Goal: Information Seeking & Learning: Check status

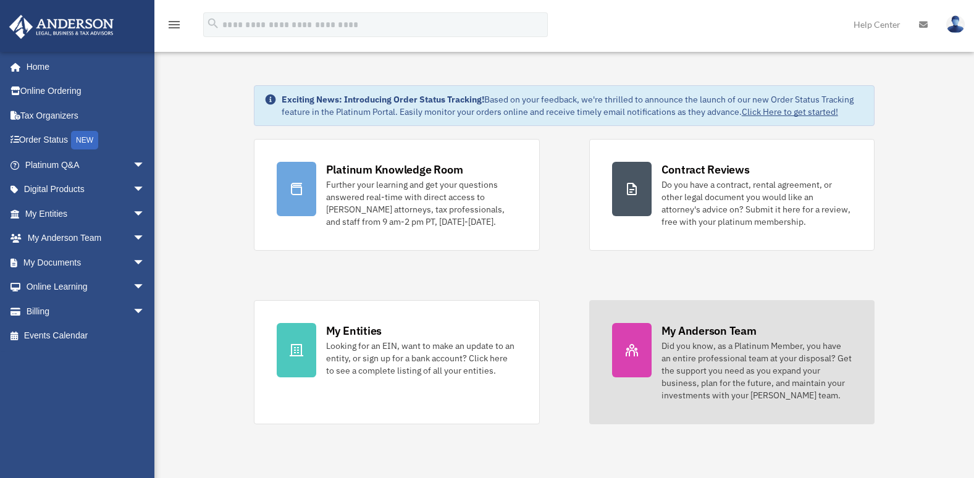
click at [639, 348] on div at bounding box center [632, 350] width 40 height 54
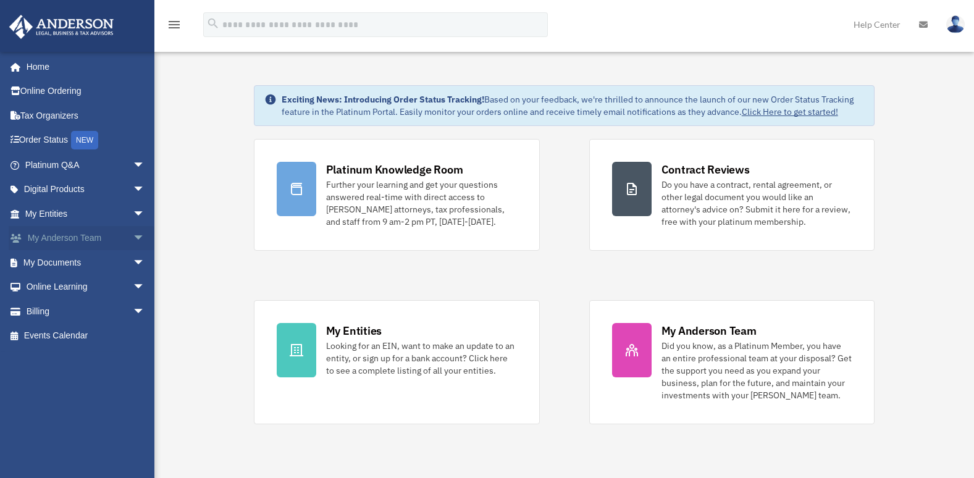
click at [88, 238] on link "My [PERSON_NAME] Team arrow_drop_down" at bounding box center [86, 238] width 155 height 25
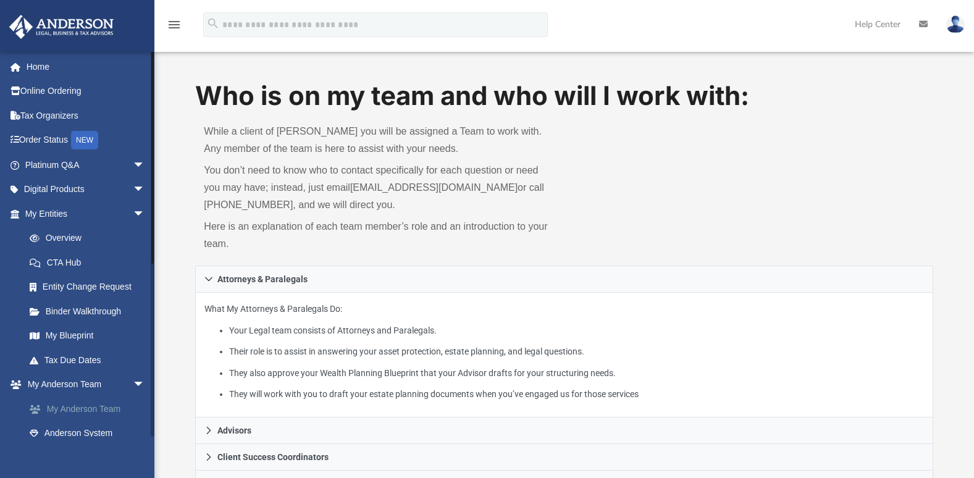
click at [80, 411] on link "My Anderson Team" at bounding box center [90, 409] width 146 height 25
click at [133, 212] on span "arrow_drop_down" at bounding box center [145, 213] width 25 height 25
click at [133, 235] on span "arrow_drop_down" at bounding box center [145, 238] width 25 height 25
click at [133, 261] on span "arrow_drop_down" at bounding box center [145, 262] width 25 height 25
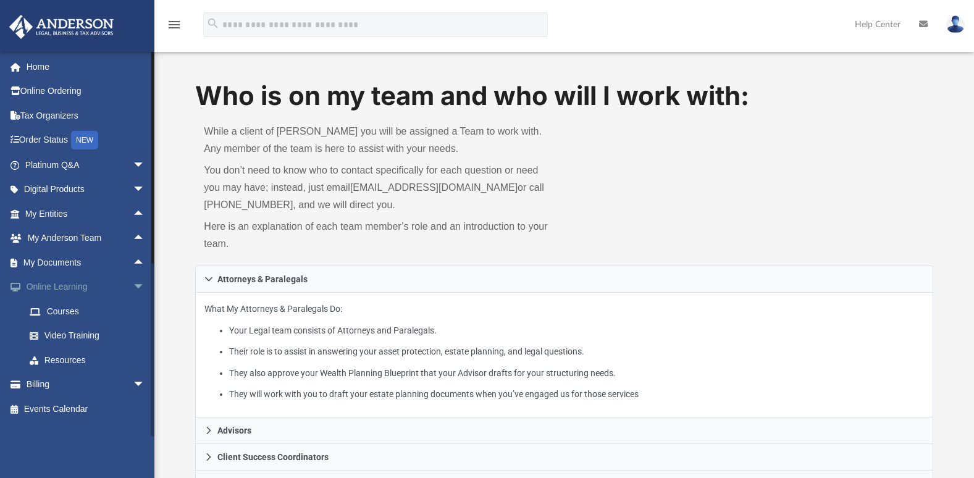
click at [133, 281] on span "arrow_drop_down" at bounding box center [145, 287] width 25 height 25
click at [89, 337] on link "Events Calendar" at bounding box center [86, 336] width 155 height 25
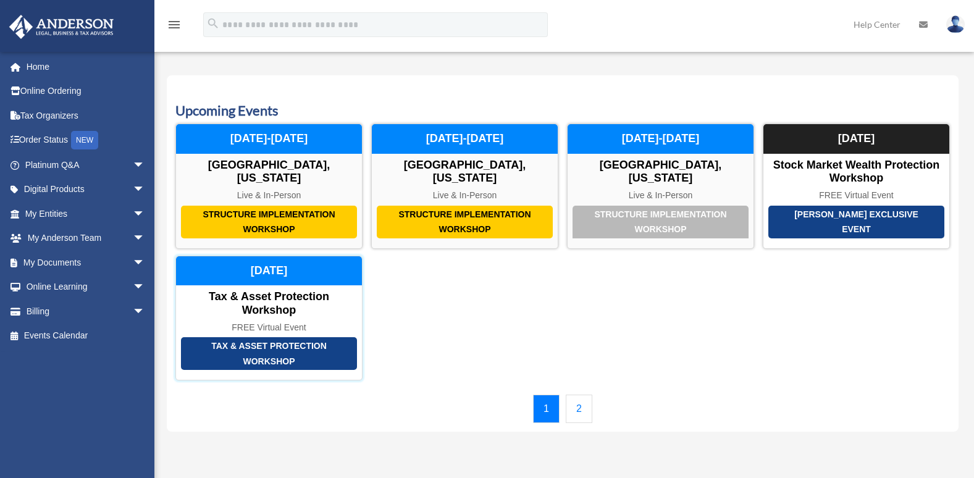
scroll to position [1, 0]
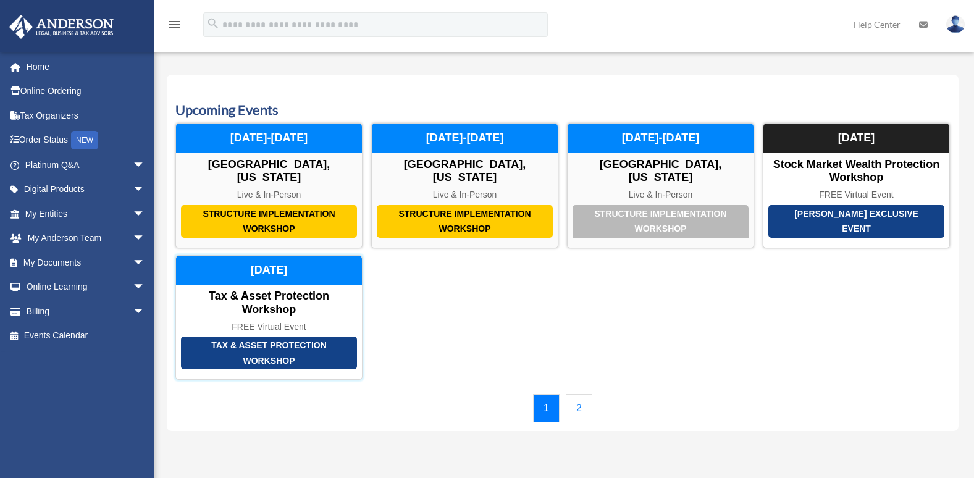
click at [272, 262] on div "Saturday, October 4" at bounding box center [269, 271] width 186 height 30
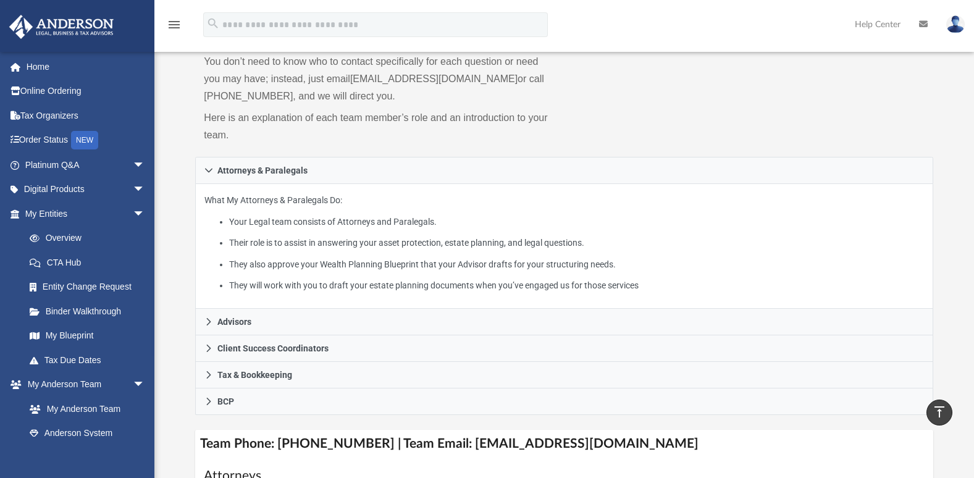
scroll to position [43, 0]
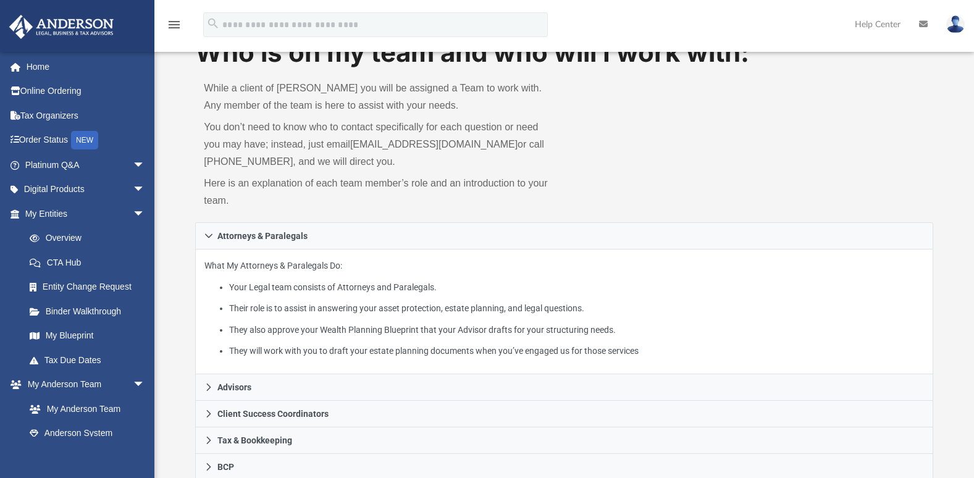
click at [923, 23] on icon at bounding box center [923, 24] width 9 height 9
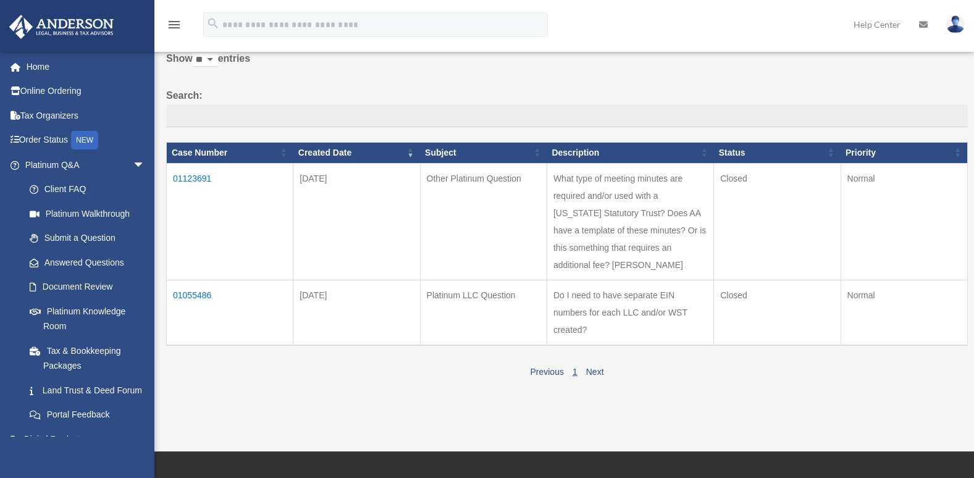
scroll to position [70, 0]
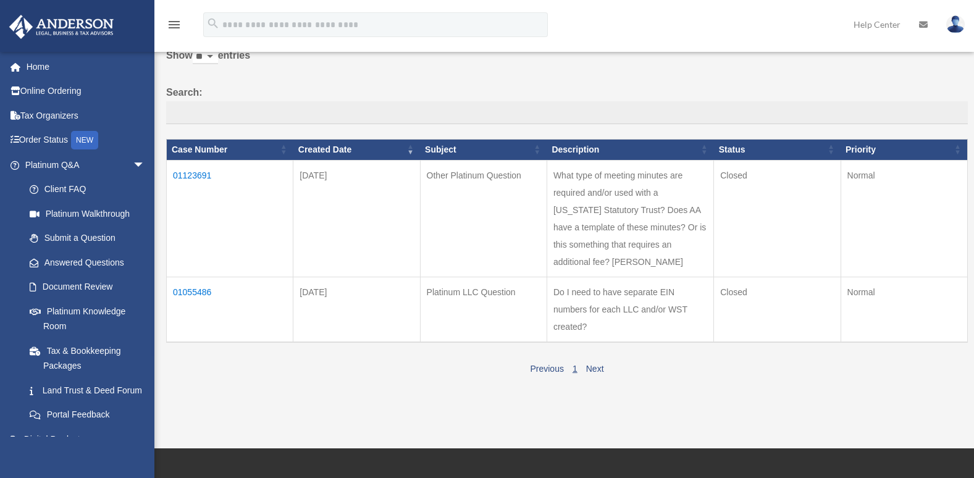
click at [196, 177] on td "01123691" at bounding box center [230, 218] width 127 height 117
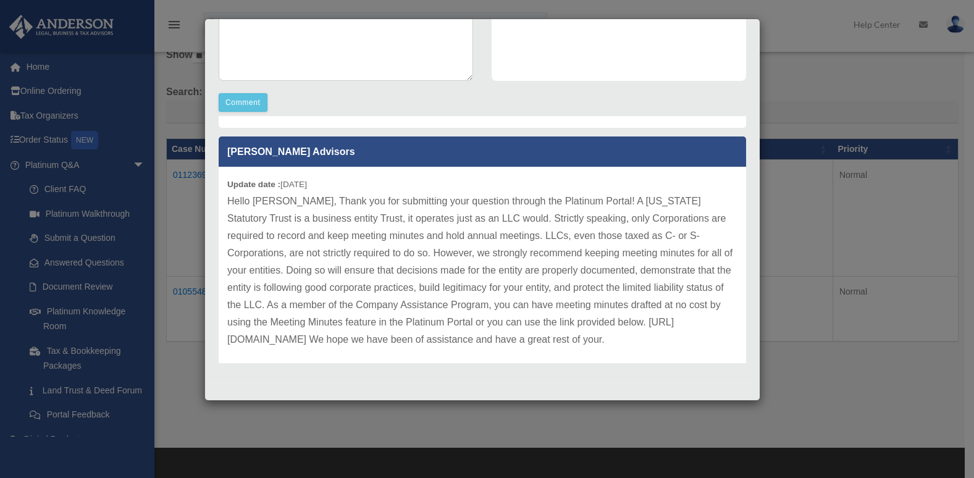
scroll to position [113, 0]
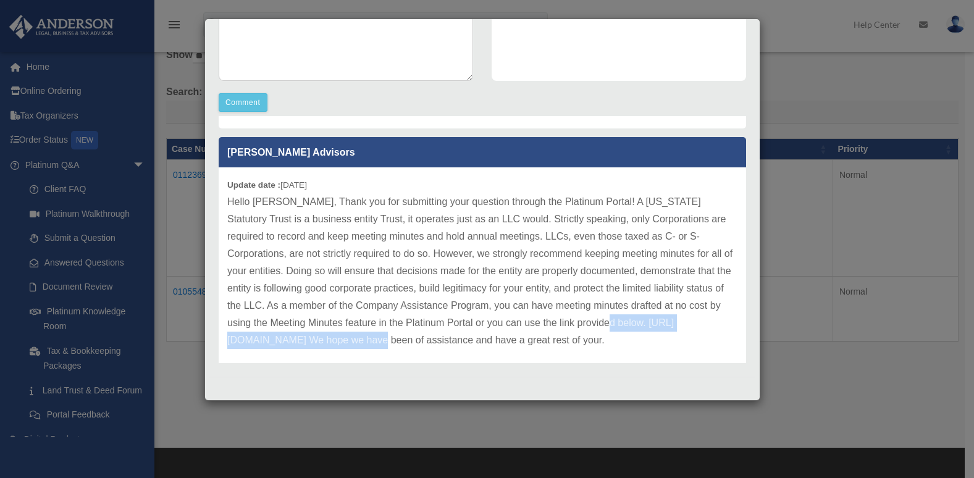
drag, startPoint x: 228, startPoint y: 341, endPoint x: 436, endPoint y: 332, distance: 208.4
click at [436, 332] on p "Hello Edward, Thank you for submitting your question through the Platinum Porta…" at bounding box center [482, 271] width 510 height 156
copy p "https://andersonadvisors.com/meeting-minutes/"
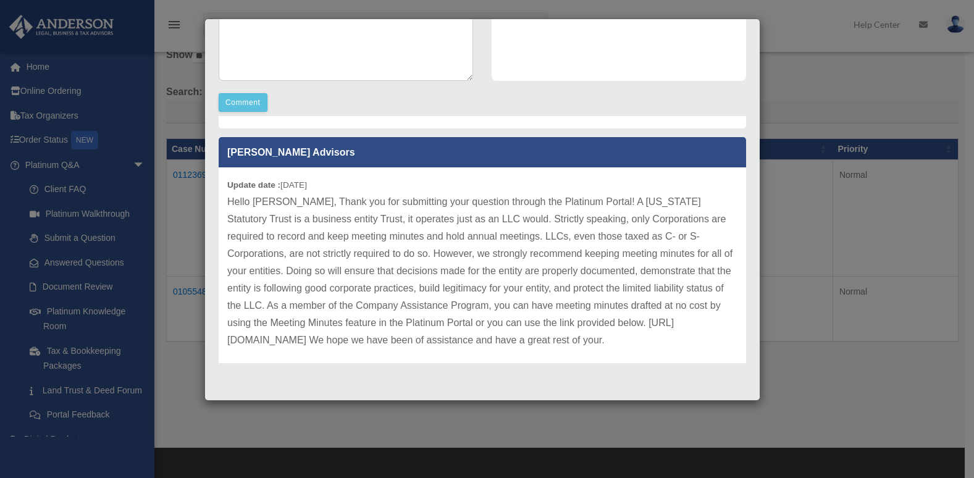
click at [839, 416] on div "Case Detail × Other Platinum Question Case Number 01123691 Created Date Septemb…" at bounding box center [487, 239] width 974 height 478
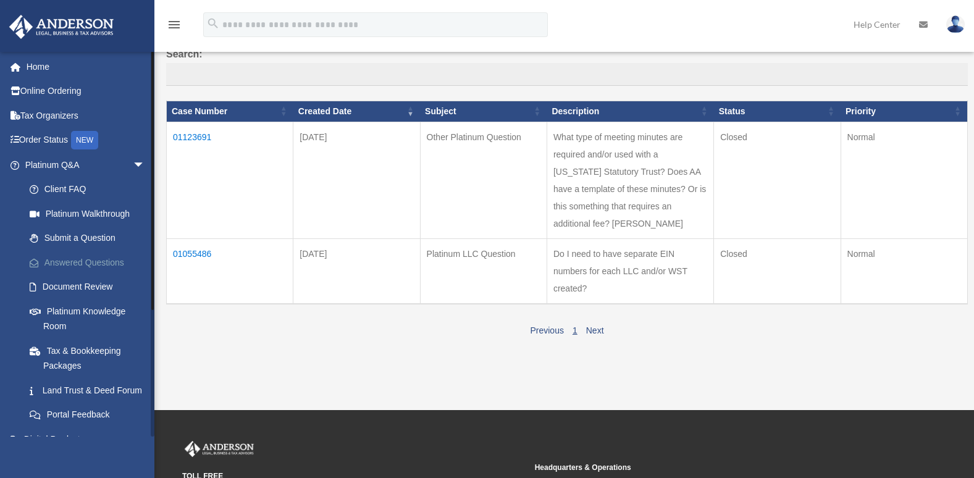
scroll to position [107, 0]
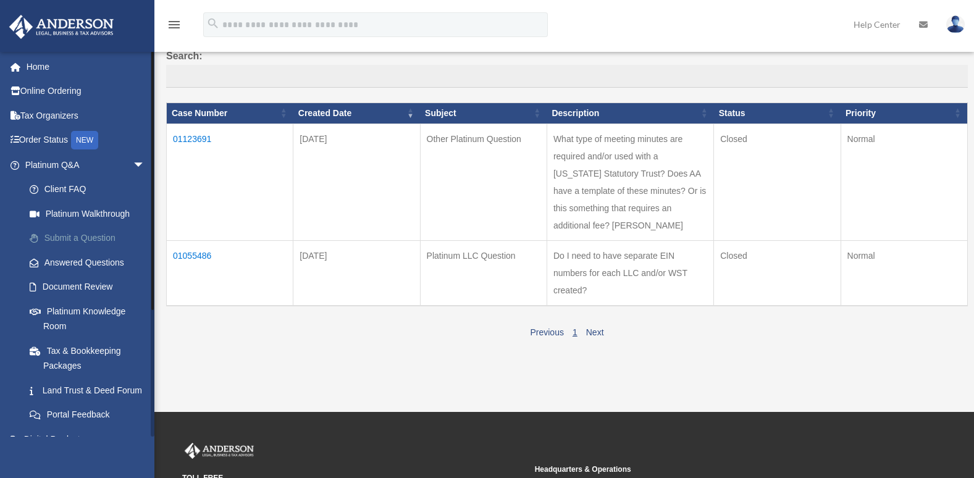
click at [92, 235] on link "Submit a Question" at bounding box center [90, 238] width 146 height 25
